Goal: Communication & Community: Answer question/provide support

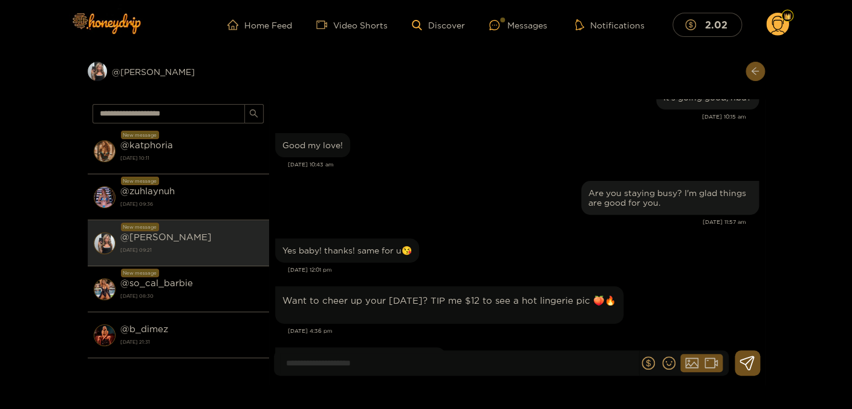
scroll to position [43506, 0]
click at [440, 362] on input at bounding box center [459, 363] width 358 height 20
type input "**********"
click at [748, 359] on icon at bounding box center [746, 362] width 15 height 15
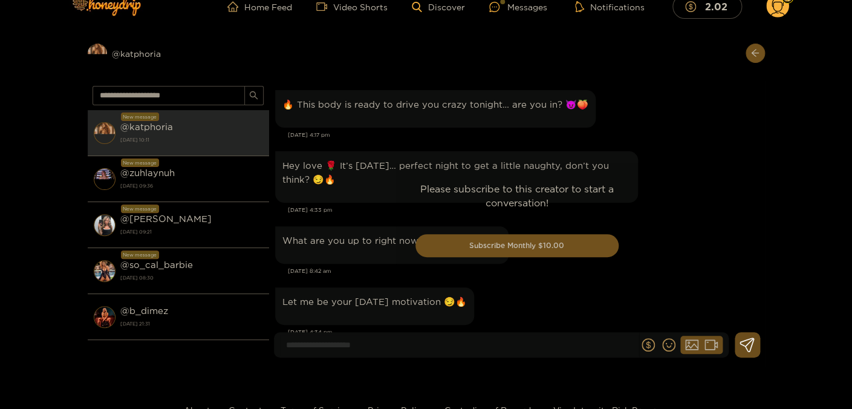
scroll to position [3570, 0]
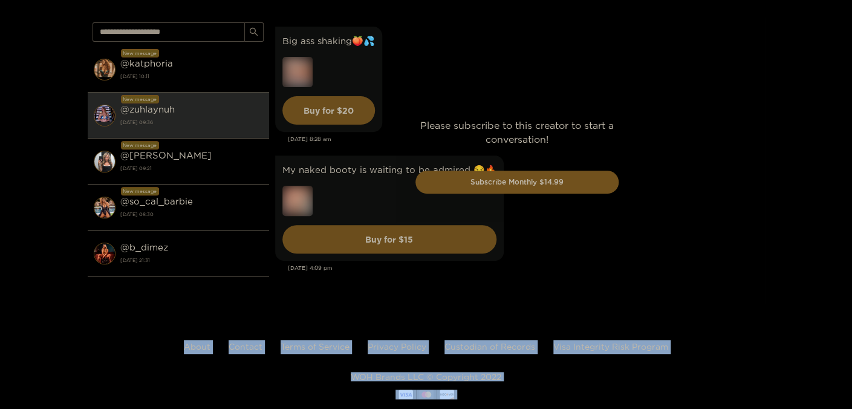
scroll to position [4959, 0]
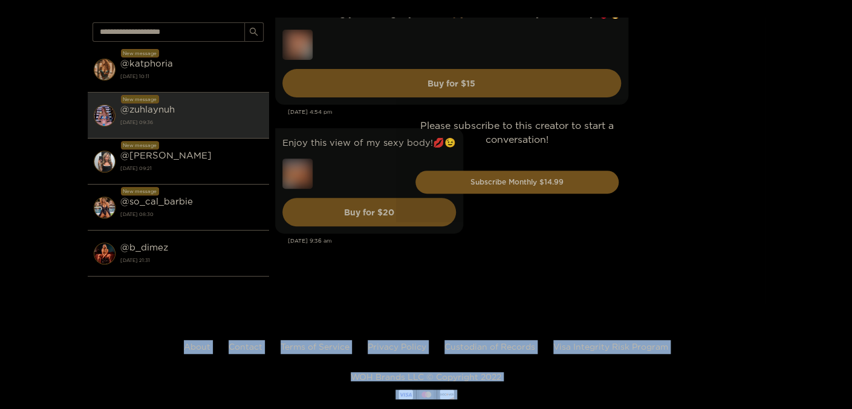
click at [679, 202] on div "Please subscribe to this creator to start a conversation! Subscribe Monthly $14…" at bounding box center [517, 161] width 496 height 286
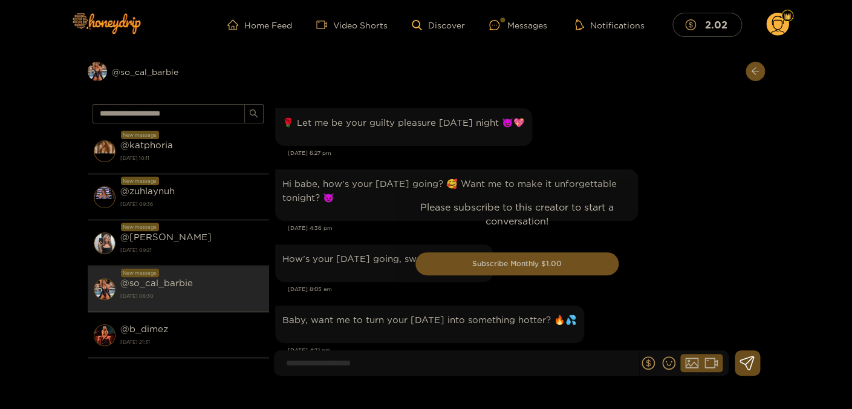
scroll to position [3260, 0]
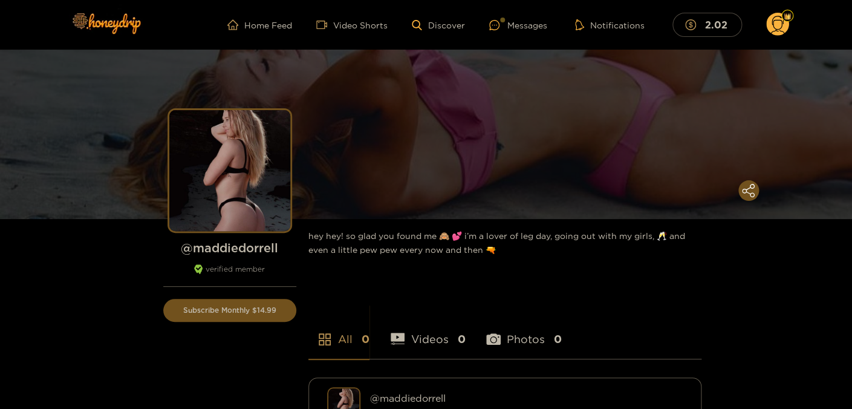
click at [777, 25] on circle at bounding box center [777, 24] width 23 height 23
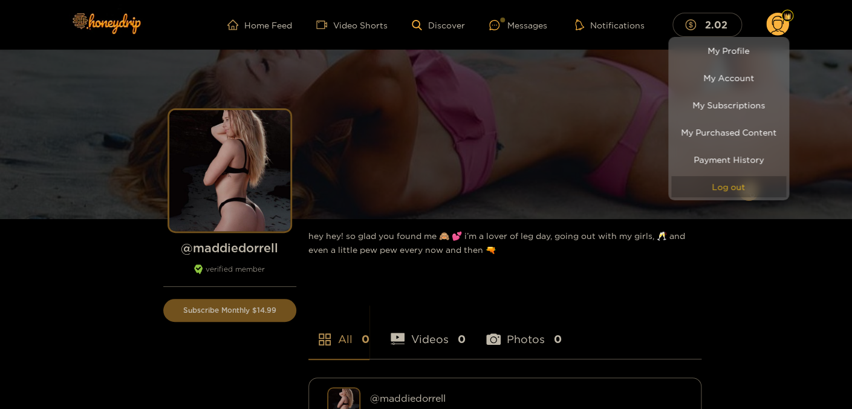
click at [711, 189] on button "Log out" at bounding box center [728, 186] width 115 height 21
